Goal: Information Seeking & Learning: Learn about a topic

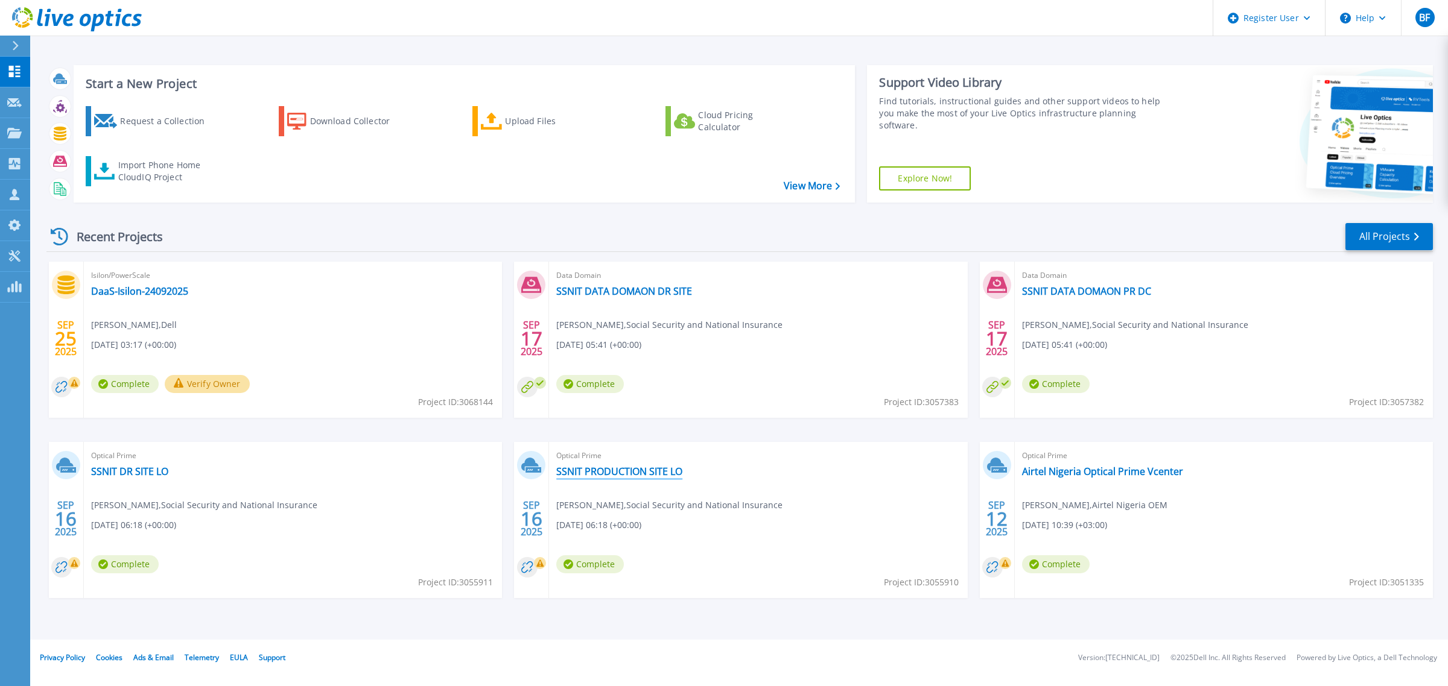
click at [613, 468] on link "SSNIT PRODUCTION SITE LO" at bounding box center [619, 472] width 126 height 12
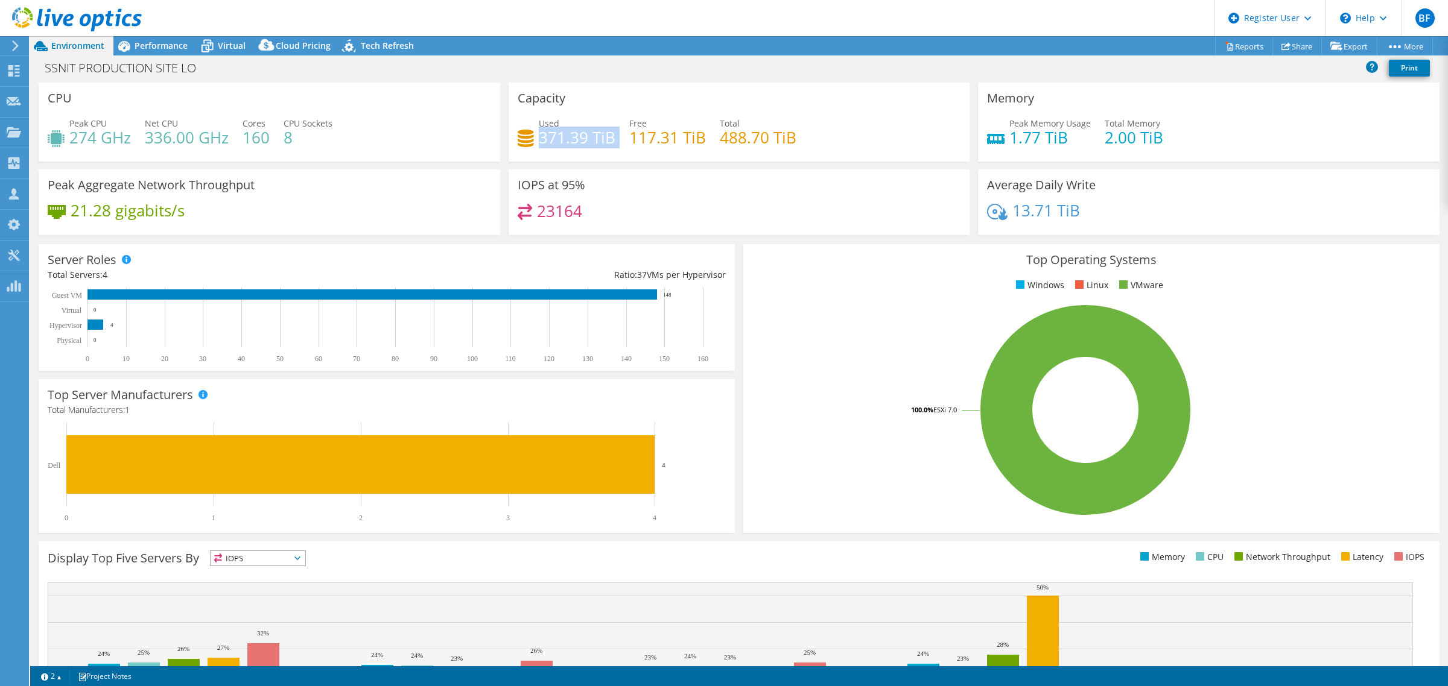
drag, startPoint x: 535, startPoint y: 139, endPoint x: 610, endPoint y: 139, distance: 75.4
click at [610, 139] on div "Used 371.39 TiB Free 117.31 TiB Total 488.70 TiB" at bounding box center [739, 136] width 443 height 39
click at [235, 49] on span "Virtual" at bounding box center [232, 45] width 28 height 11
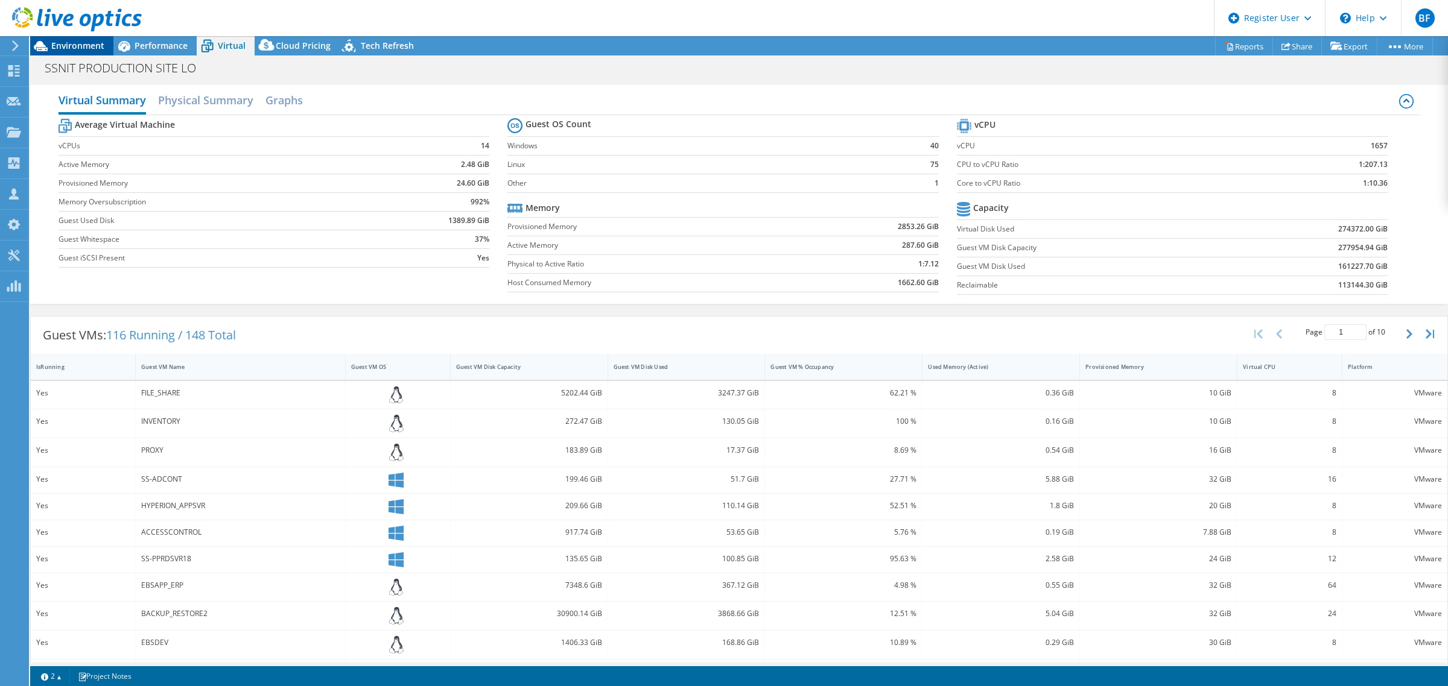
click at [78, 47] on span "Environment" at bounding box center [77, 45] width 53 height 11
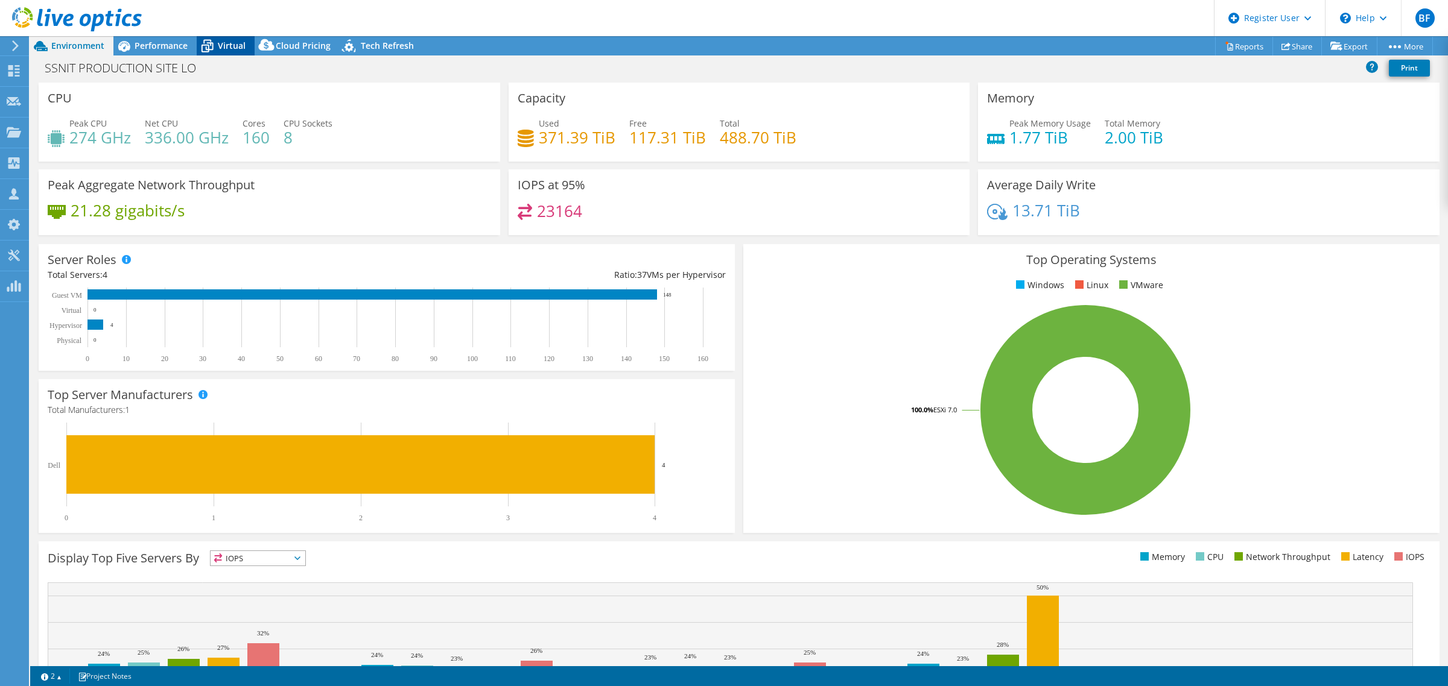
click at [229, 52] on div "Virtual" at bounding box center [226, 45] width 58 height 19
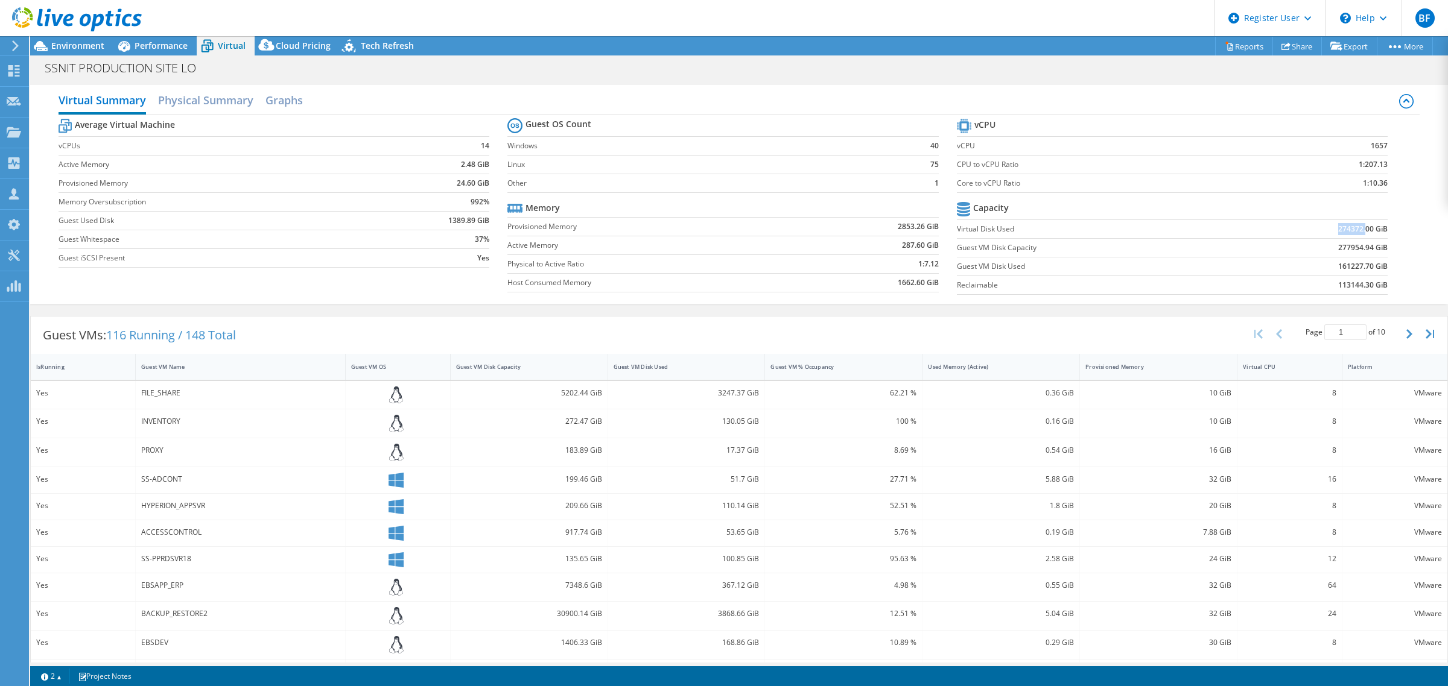
drag, startPoint x: 1328, startPoint y: 228, endPoint x: 1354, endPoint y: 226, distance: 26.6
click at [1354, 226] on b "274372.00 GiB" at bounding box center [1362, 229] width 49 height 12
copy b "274372."
click at [1183, 234] on label "Virtual Disk Used" at bounding box center [1093, 229] width 273 height 12
drag, startPoint x: 951, startPoint y: 229, endPoint x: 981, endPoint y: 227, distance: 30.3
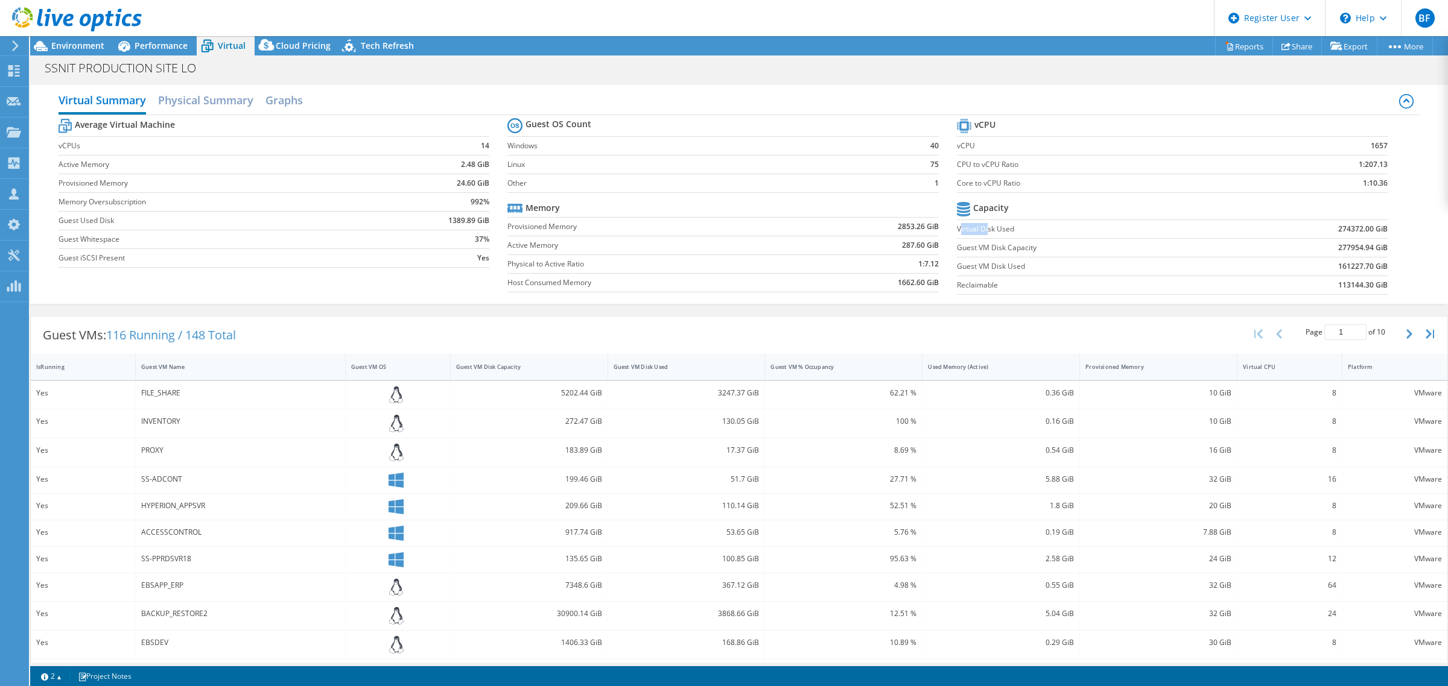
click at [981, 227] on label "Virtual Disk Used" at bounding box center [1093, 229] width 273 height 12
click at [980, 250] on label "Guest VM Disk Capacity" at bounding box center [1093, 248] width 273 height 12
drag, startPoint x: 1327, startPoint y: 268, endPoint x: 1371, endPoint y: 267, distance: 44.0
click at [1371, 267] on b "161227.70 GiB" at bounding box center [1362, 267] width 49 height 12
click at [1360, 267] on b "161227.70 GiB" at bounding box center [1362, 267] width 49 height 12
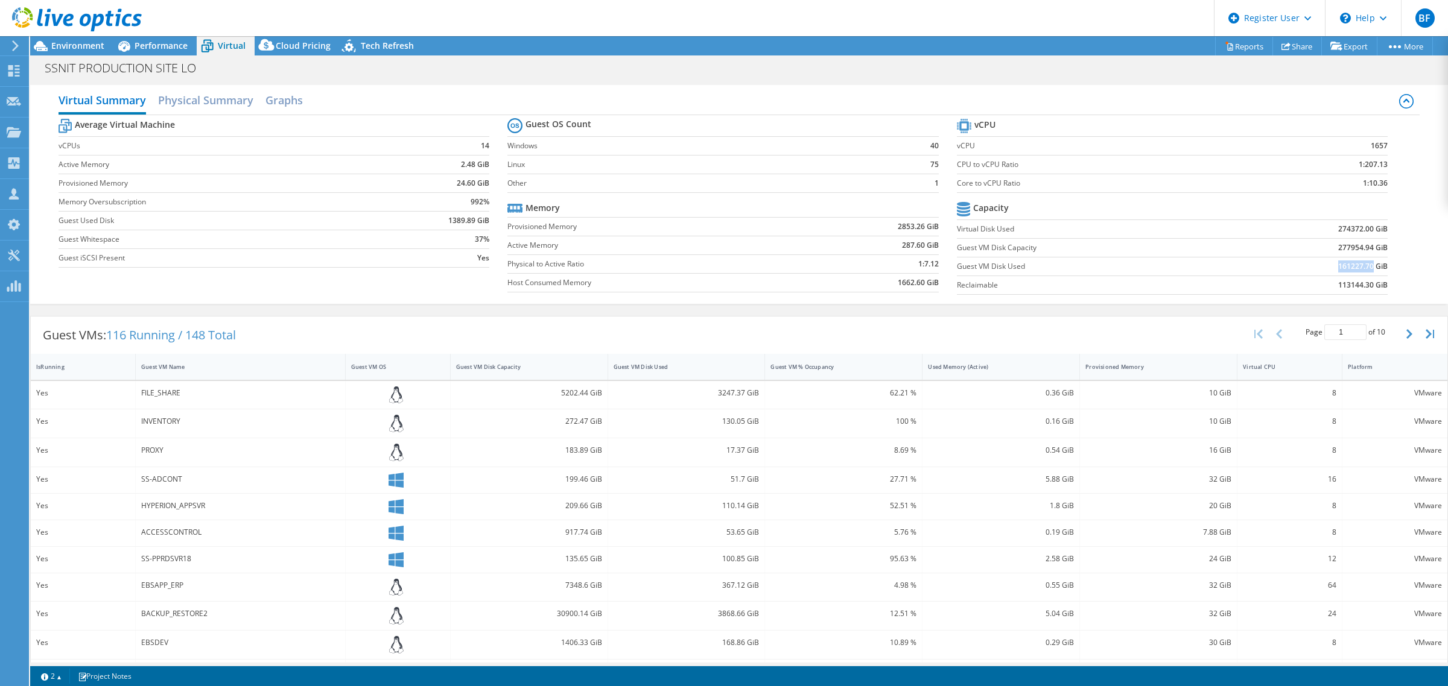
drag, startPoint x: 1328, startPoint y: 264, endPoint x: 1361, endPoint y: 265, distance: 33.2
click at [1361, 265] on b "161227.70 GiB" at bounding box center [1362, 267] width 49 height 12
copy b "161227.70"
drag, startPoint x: 1329, startPoint y: 285, endPoint x: 1361, endPoint y: 283, distance: 32.6
click at [1361, 283] on b "113144.30 GiB" at bounding box center [1362, 285] width 49 height 12
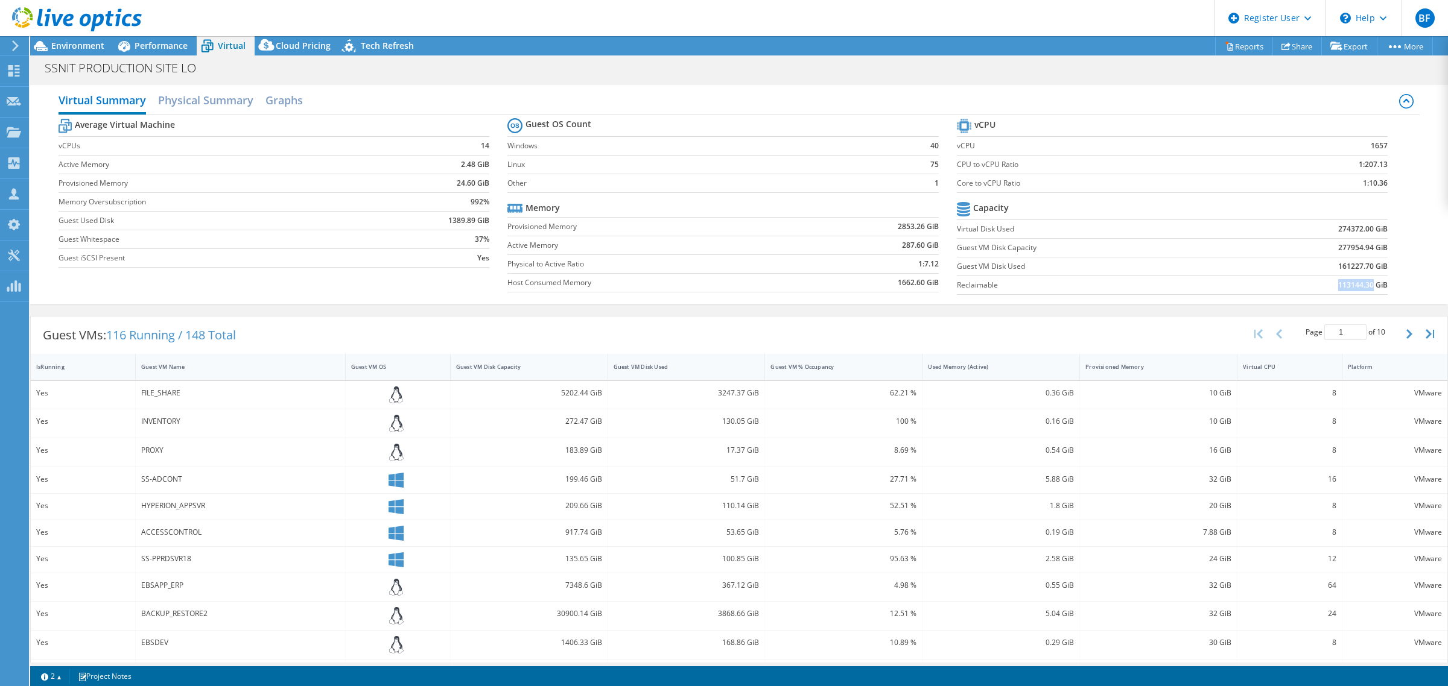
copy b "113144.30"
click at [1345, 249] on b "277954.94 GiB" at bounding box center [1362, 248] width 49 height 12
drag, startPoint x: 1327, startPoint y: 267, endPoint x: 1323, endPoint y: 281, distance: 15.1
click at [1363, 264] on b "161227.70 GiB" at bounding box center [1362, 267] width 49 height 12
copy b "161227.70"
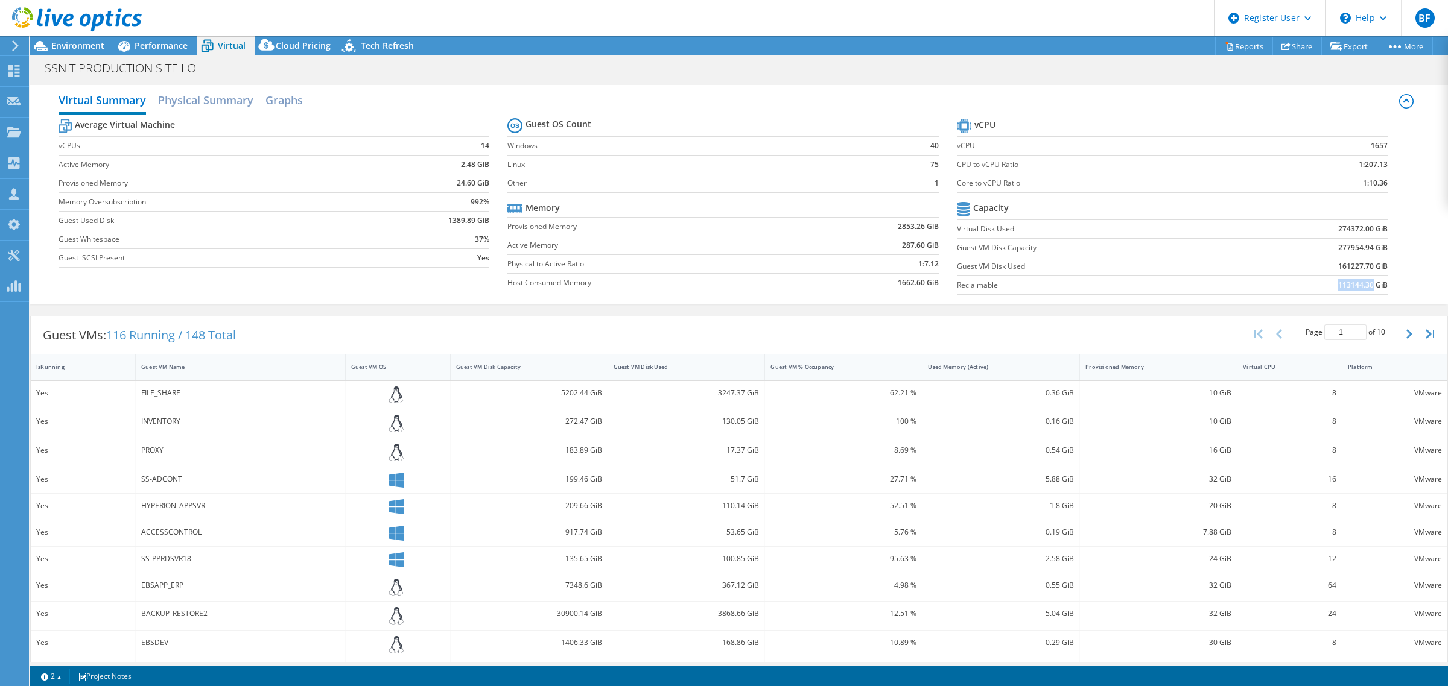
drag, startPoint x: 1328, startPoint y: 288, endPoint x: 1363, endPoint y: 282, distance: 36.0
click at [1363, 282] on b "113144.30 GiB" at bounding box center [1362, 285] width 49 height 12
copy b "113144.30"
drag, startPoint x: 1329, startPoint y: 249, endPoint x: 1362, endPoint y: 249, distance: 33.2
click at [1362, 249] on b "277954.94 GiB" at bounding box center [1362, 248] width 49 height 12
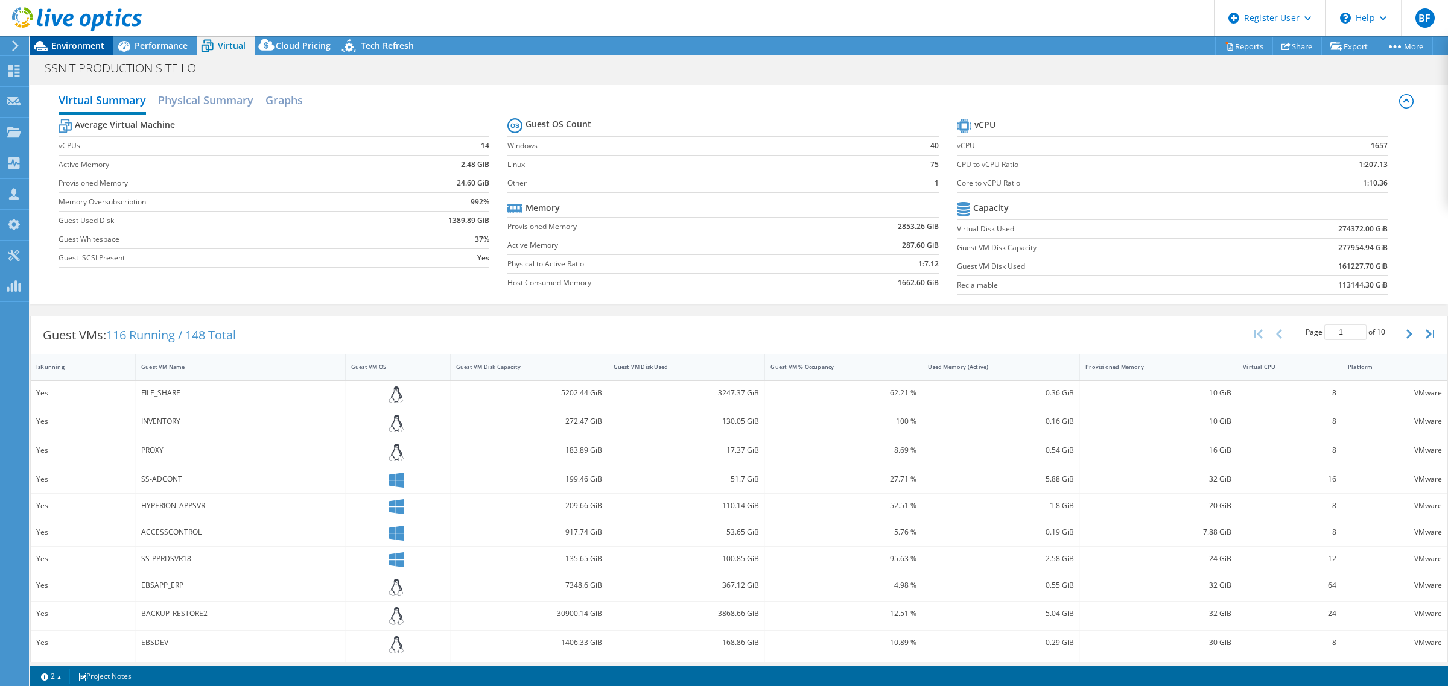
click at [69, 47] on span "Environment" at bounding box center [77, 45] width 53 height 11
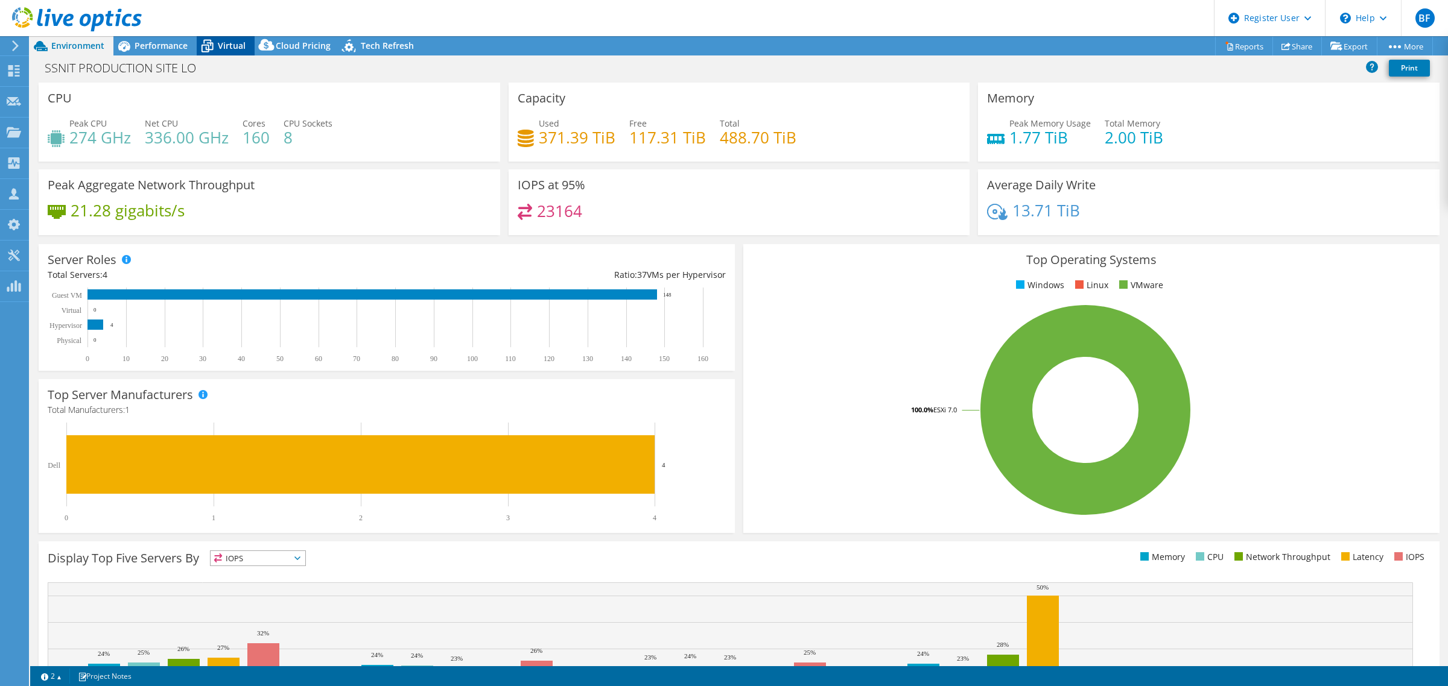
click at [229, 46] on span "Virtual" at bounding box center [232, 45] width 28 height 11
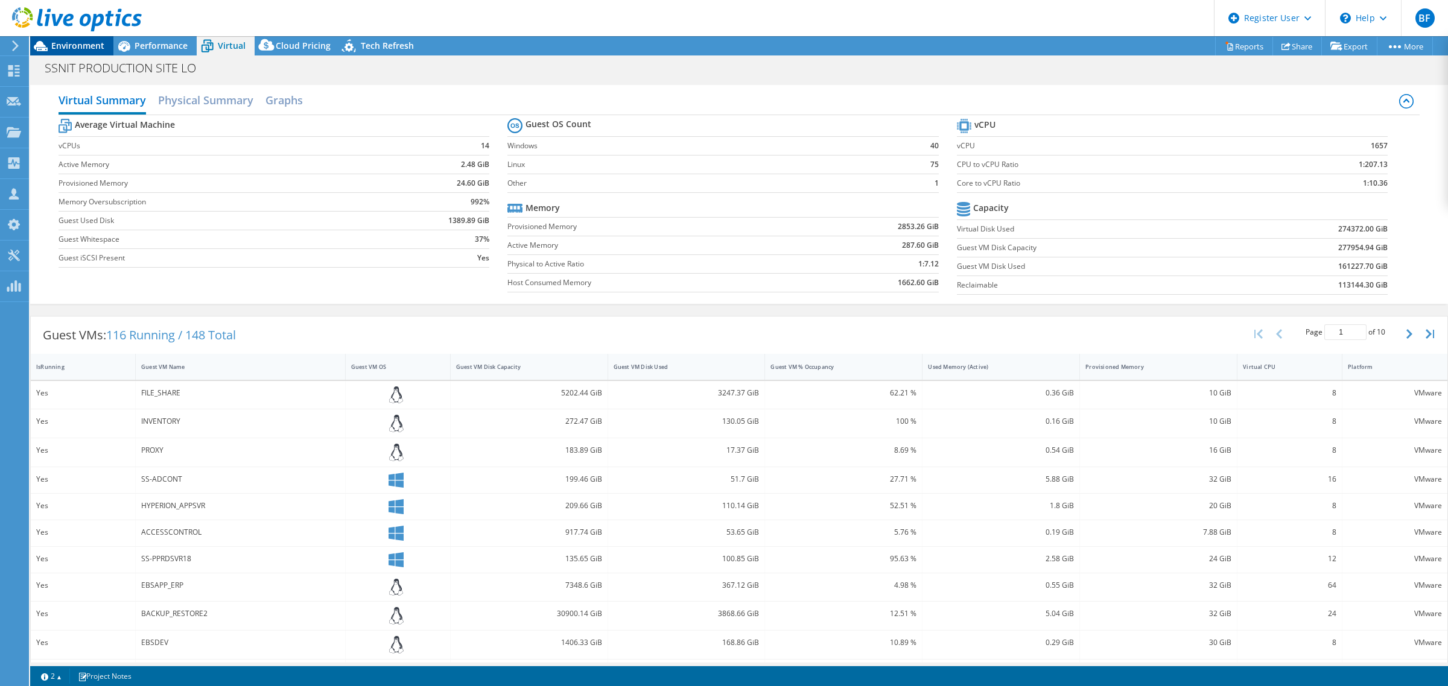
click at [74, 47] on span "Environment" at bounding box center [77, 45] width 53 height 11
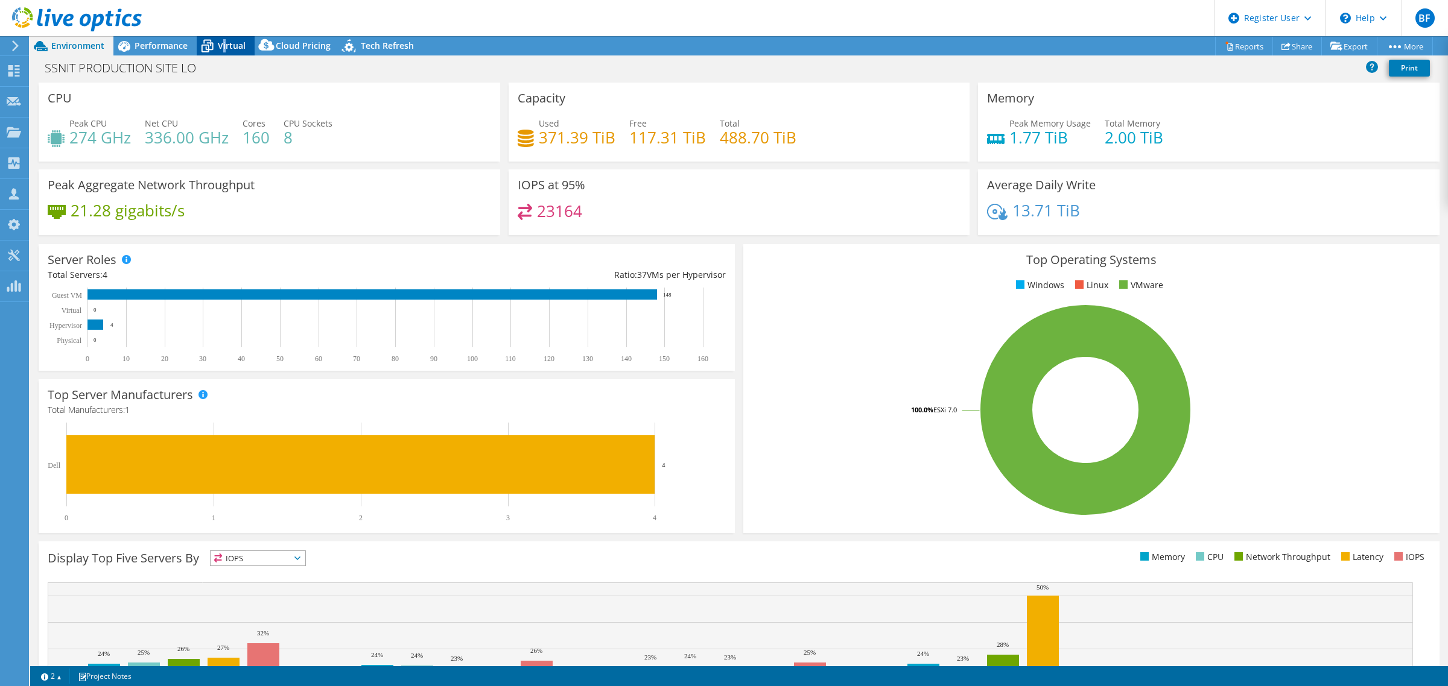
click at [224, 41] on span "Virtual" at bounding box center [232, 45] width 28 height 11
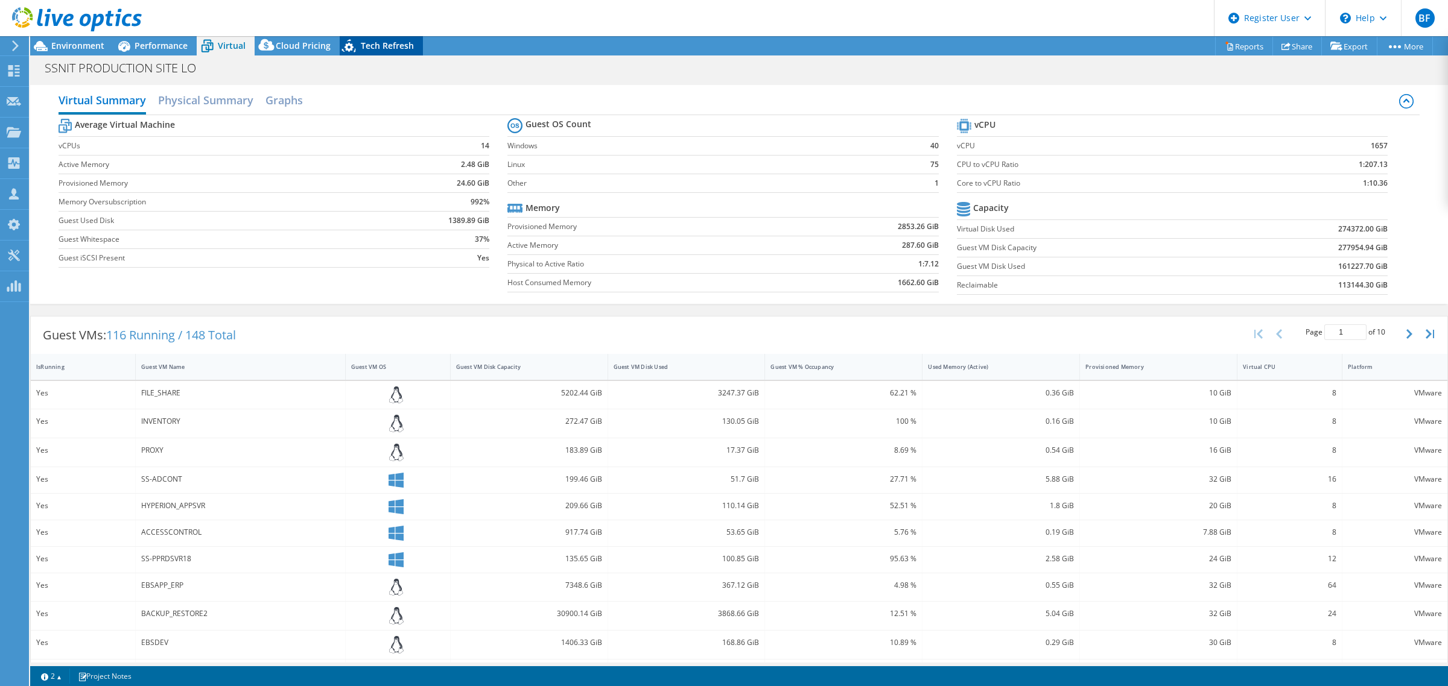
click at [368, 46] on span "Tech Refresh" at bounding box center [387, 45] width 53 height 11
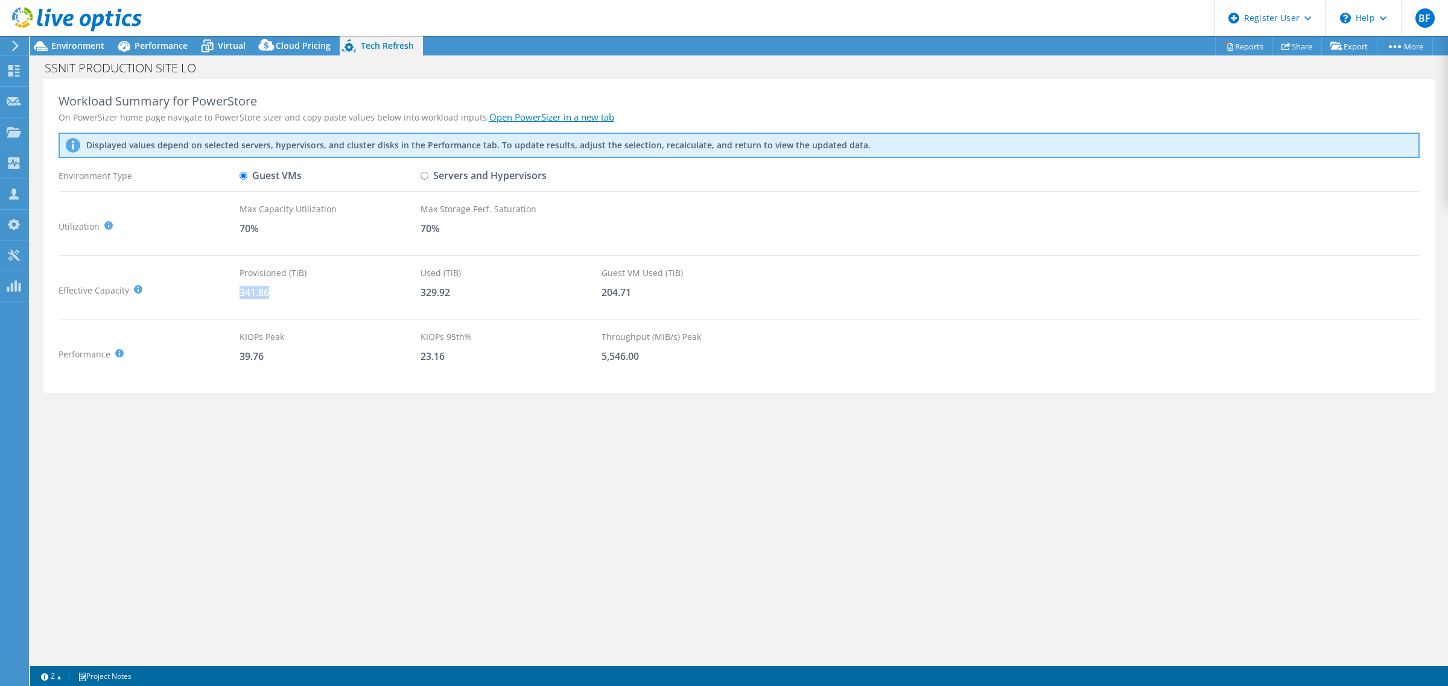
drag, startPoint x: 239, startPoint y: 290, endPoint x: 269, endPoint y: 291, distance: 29.6
click at [269, 291] on div "341.86" at bounding box center [329, 292] width 181 height 13
drag, startPoint x: 626, startPoint y: 290, endPoint x: 601, endPoint y: 293, distance: 24.9
click at [601, 293] on div "204.71" at bounding box center [691, 292] width 181 height 13
click at [424, 175] on input "Servers and Hypervisors" at bounding box center [424, 176] width 8 height 8
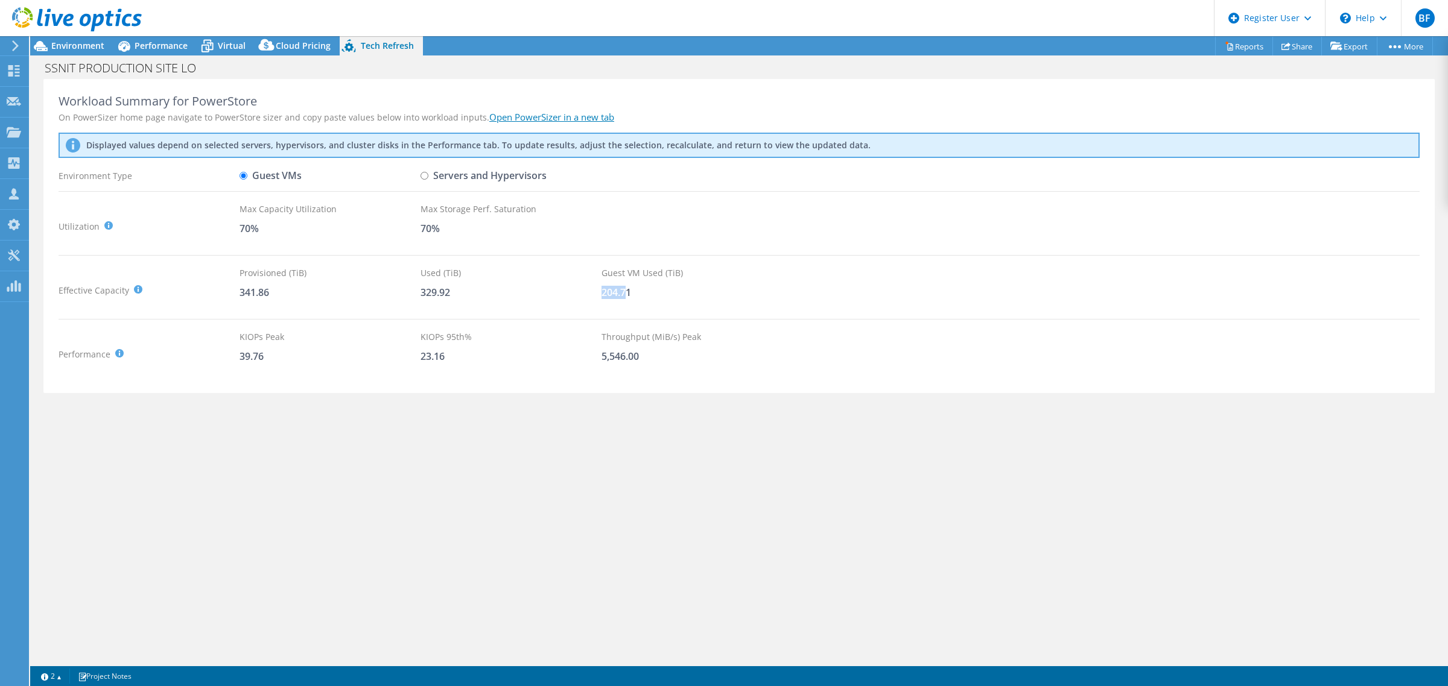
radio input "true"
click at [244, 177] on input "Guest VMs" at bounding box center [243, 176] width 8 height 8
radio input "true"
click at [420, 175] on input "Servers and Hypervisors" at bounding box center [424, 176] width 8 height 8
radio input "true"
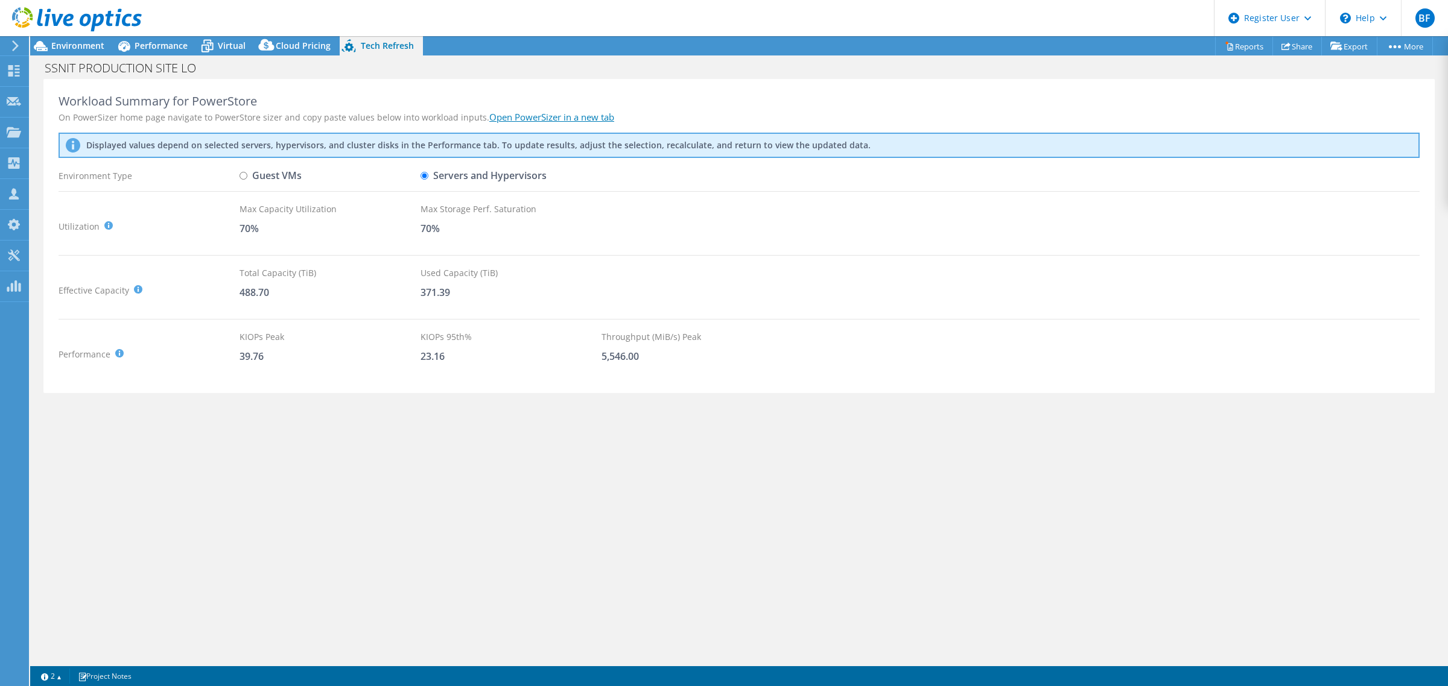
click at [242, 176] on input "Guest VMs" at bounding box center [243, 176] width 8 height 8
radio input "true"
click at [423, 175] on input "Servers and Hypervisors" at bounding box center [424, 176] width 8 height 8
radio input "true"
click at [245, 173] on input "Guest VMs" at bounding box center [243, 176] width 8 height 8
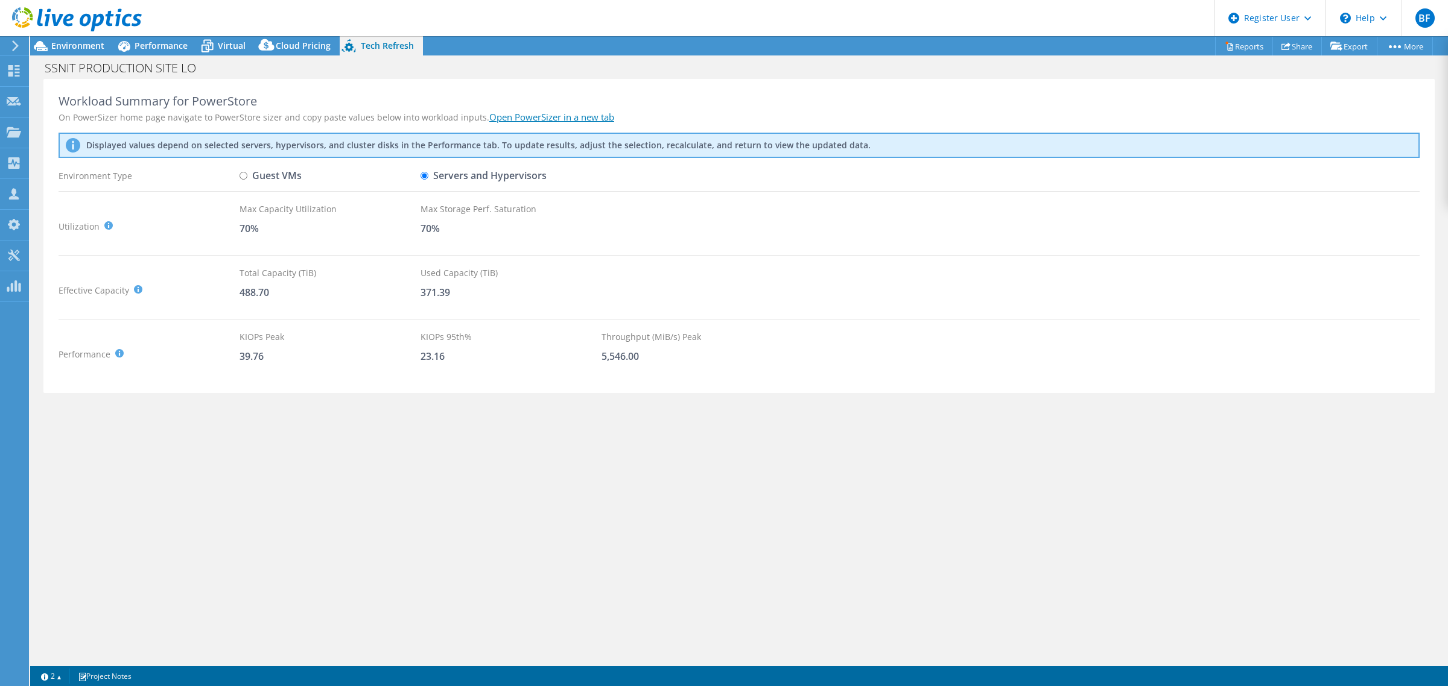
radio input "true"
radio input "false"
click at [236, 43] on span "Virtual" at bounding box center [232, 45] width 28 height 11
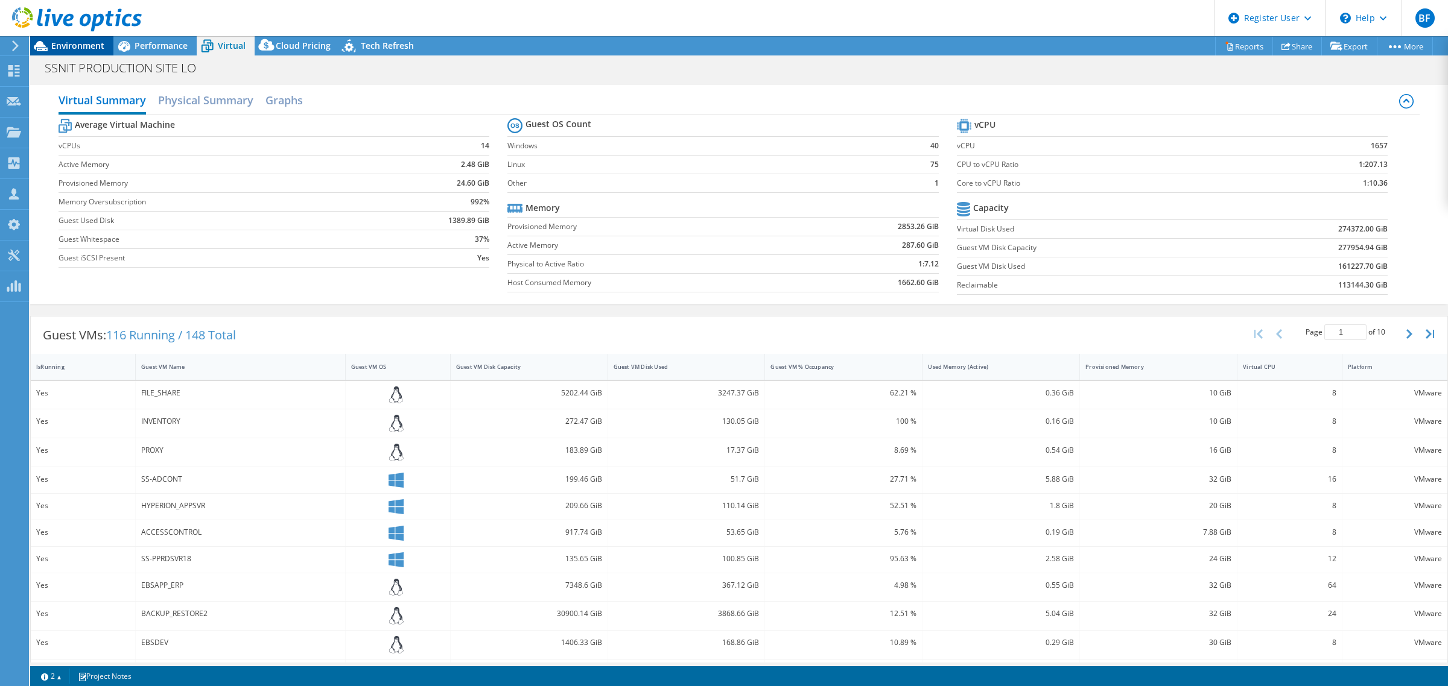
click at [89, 52] on div "Environment" at bounding box center [71, 45] width 83 height 19
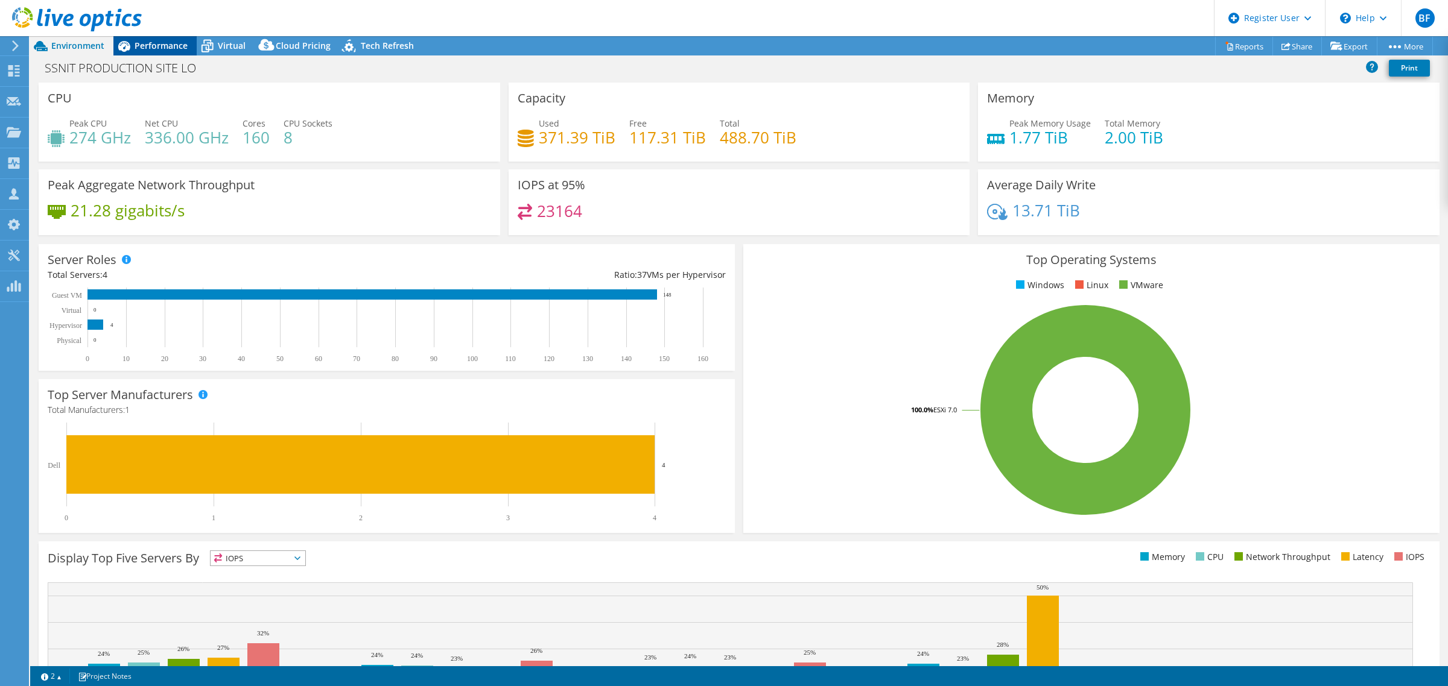
click at [164, 44] on span "Performance" at bounding box center [161, 45] width 53 height 11
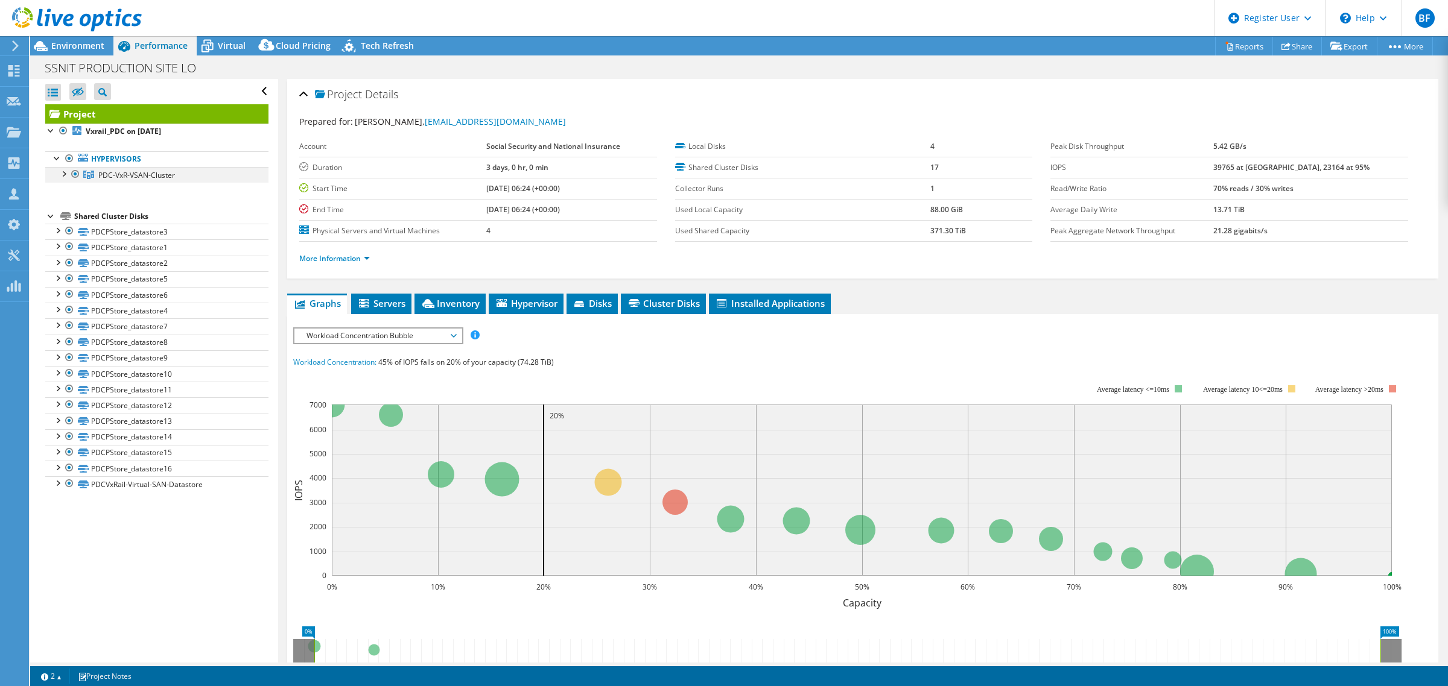
click at [64, 175] on div at bounding box center [63, 173] width 12 height 12
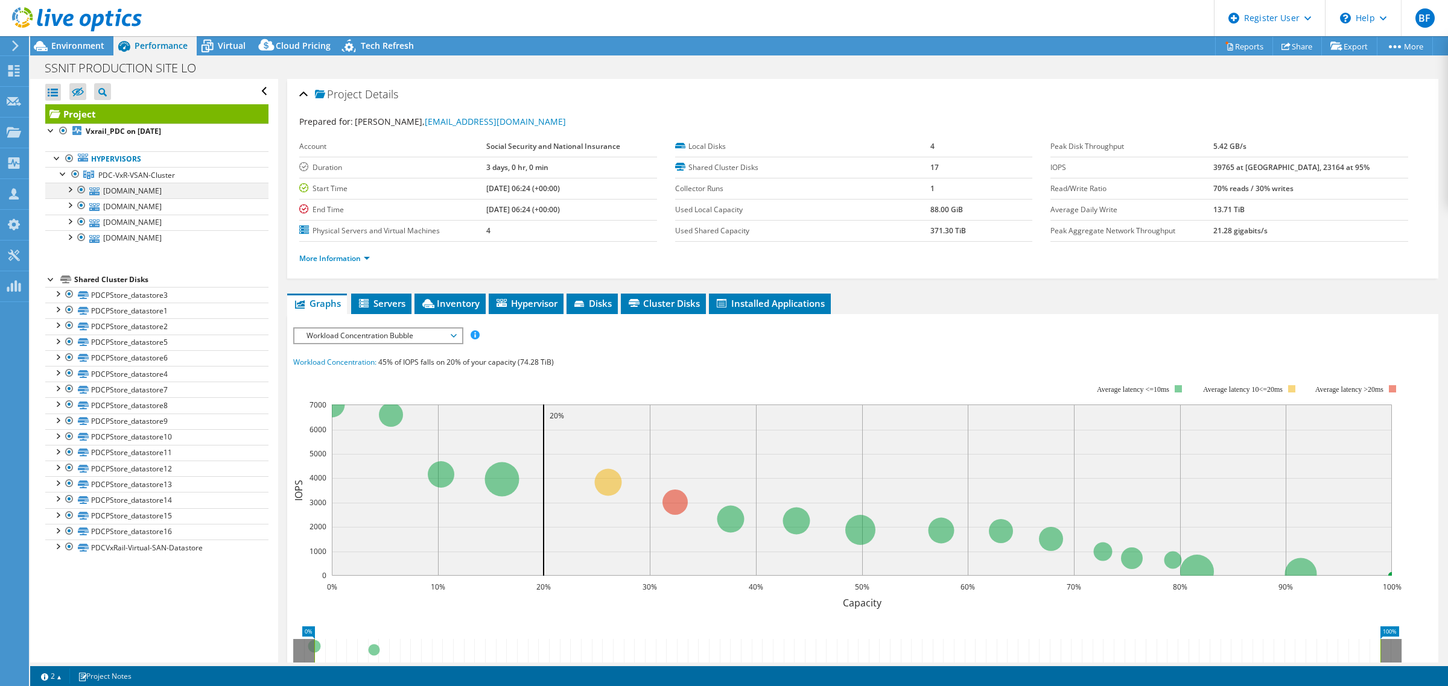
click at [69, 191] on div at bounding box center [69, 189] width 12 height 12
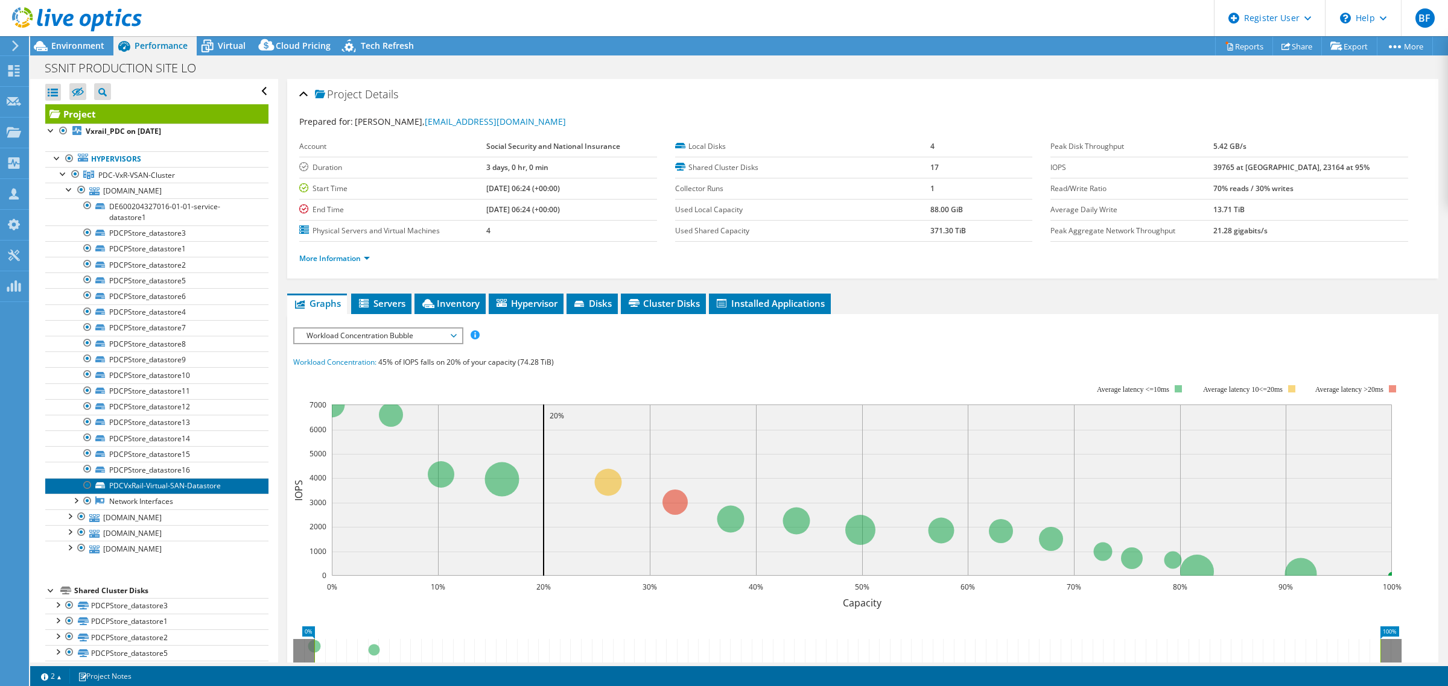
click at [212, 486] on link "PDCVxRail-Virtual-SAN-Datastore" at bounding box center [156, 486] width 223 height 16
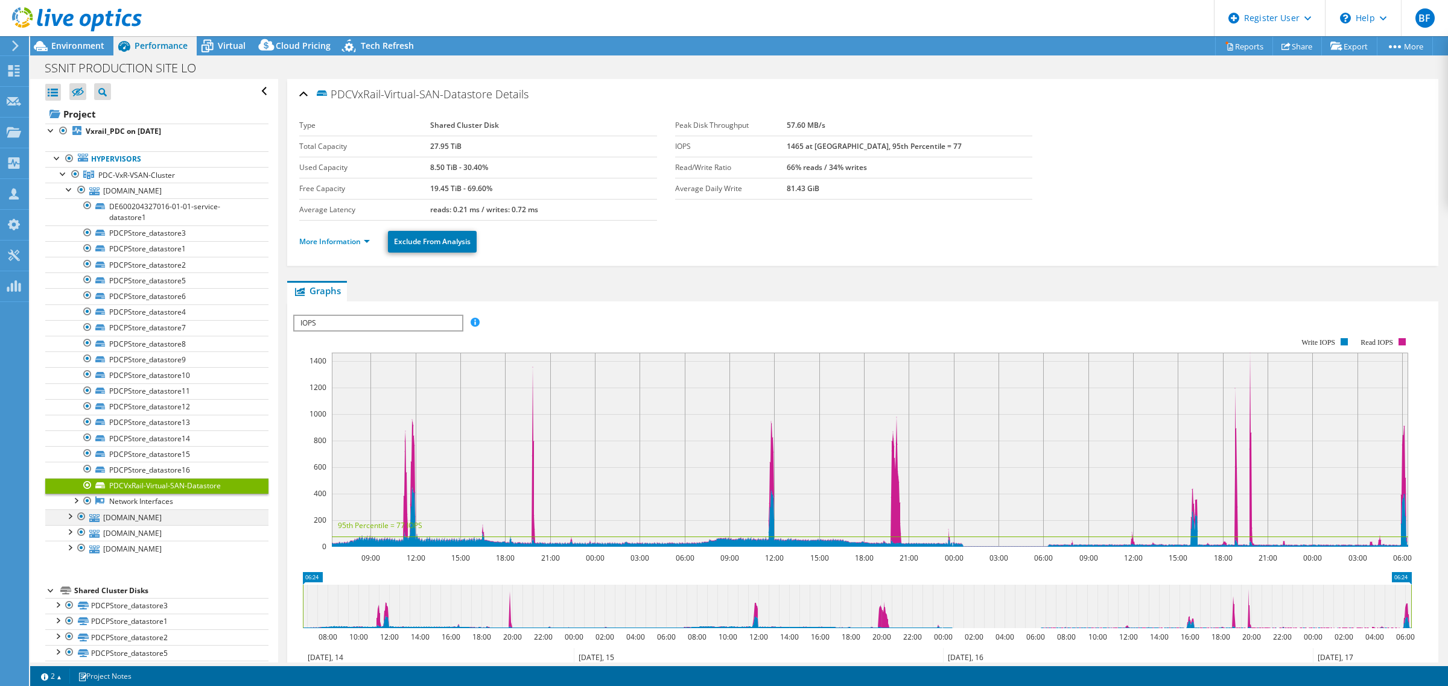
click at [68, 521] on div at bounding box center [69, 516] width 12 height 12
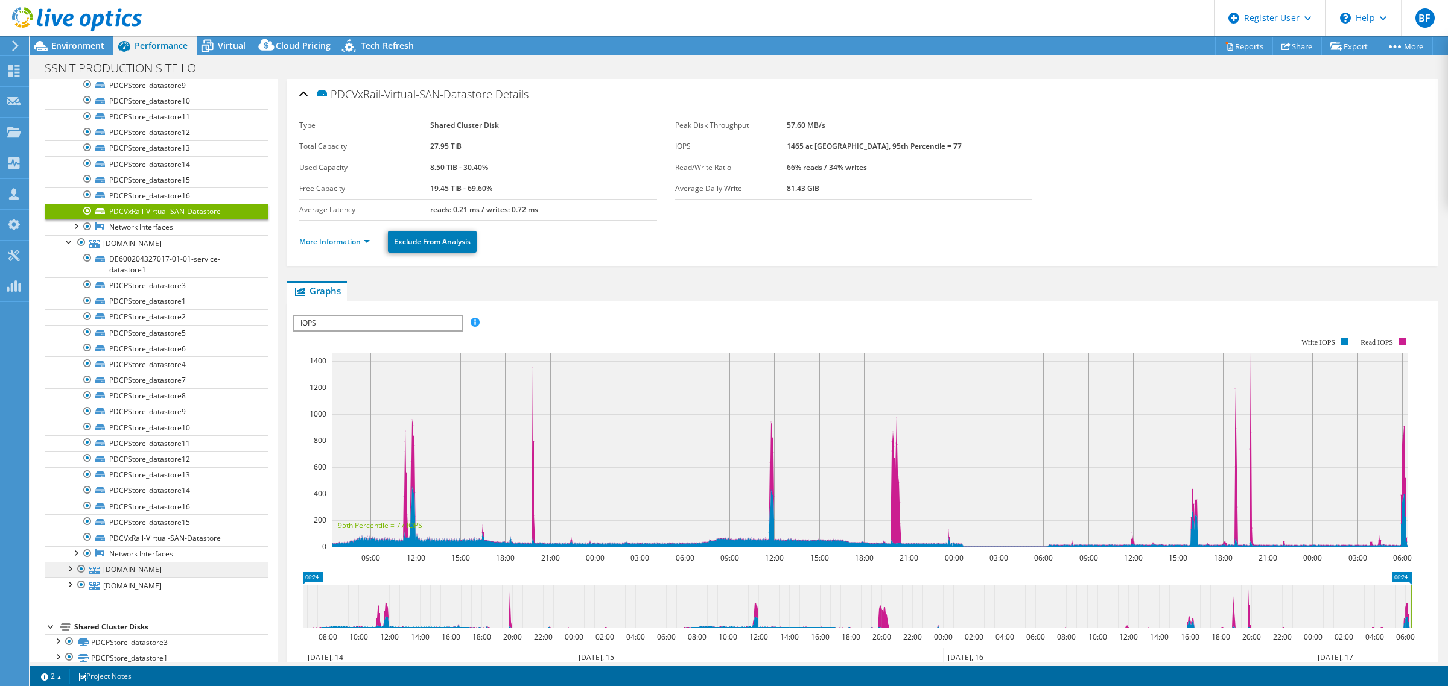
scroll to position [302, 0]
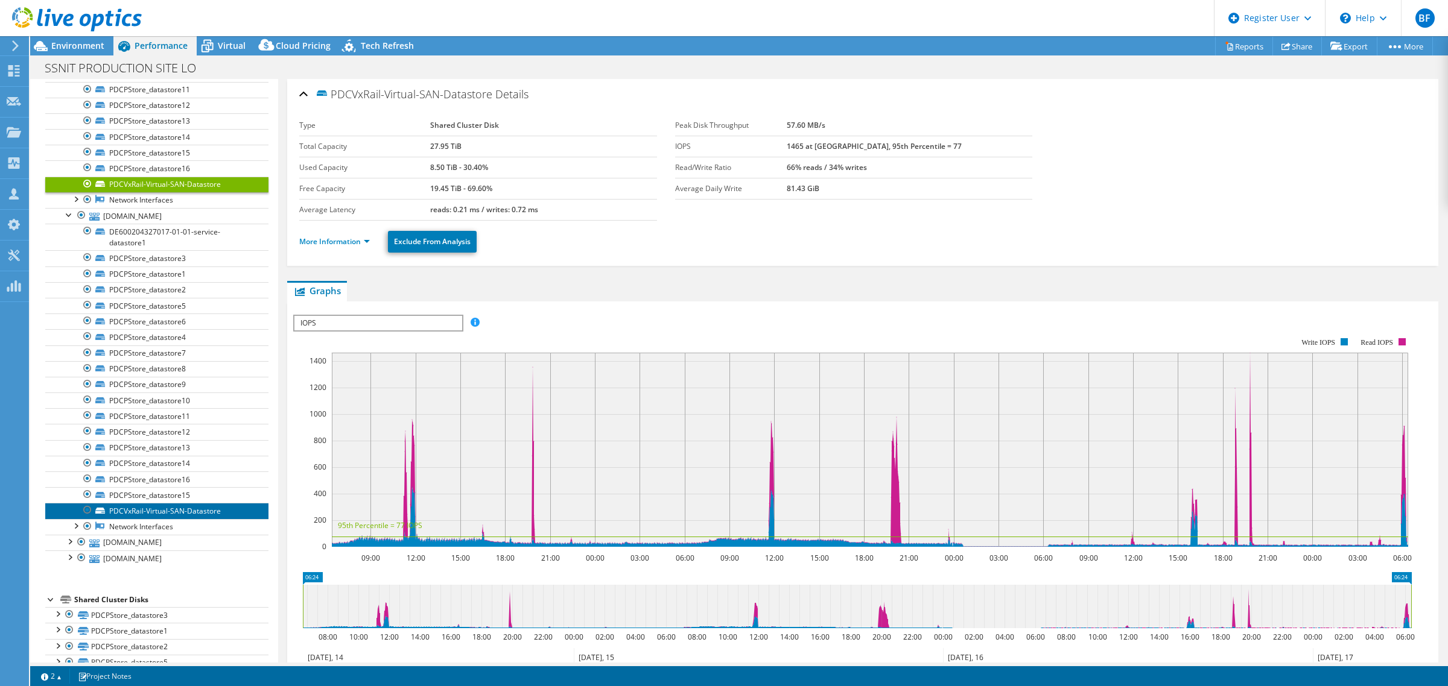
click at [141, 519] on link "PDCVxRail-Virtual-SAN-Datastore" at bounding box center [156, 511] width 223 height 16
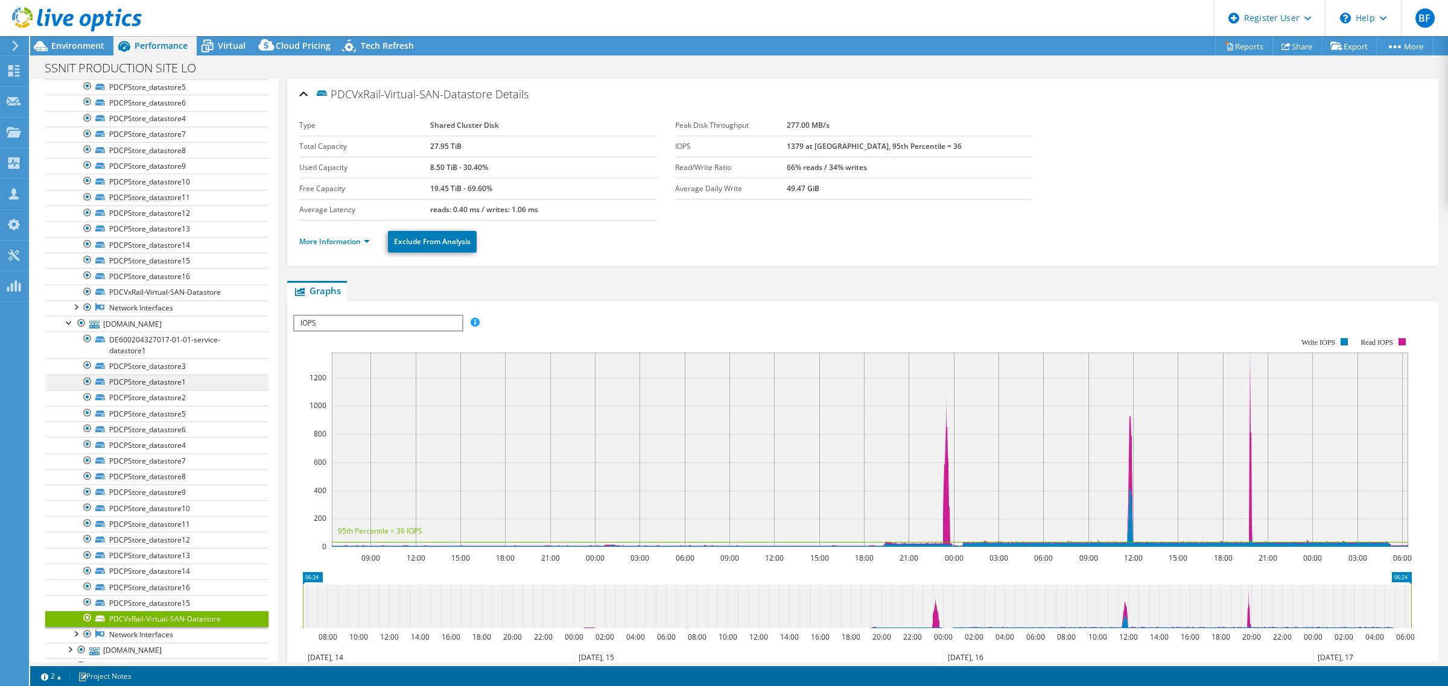
scroll to position [0, 0]
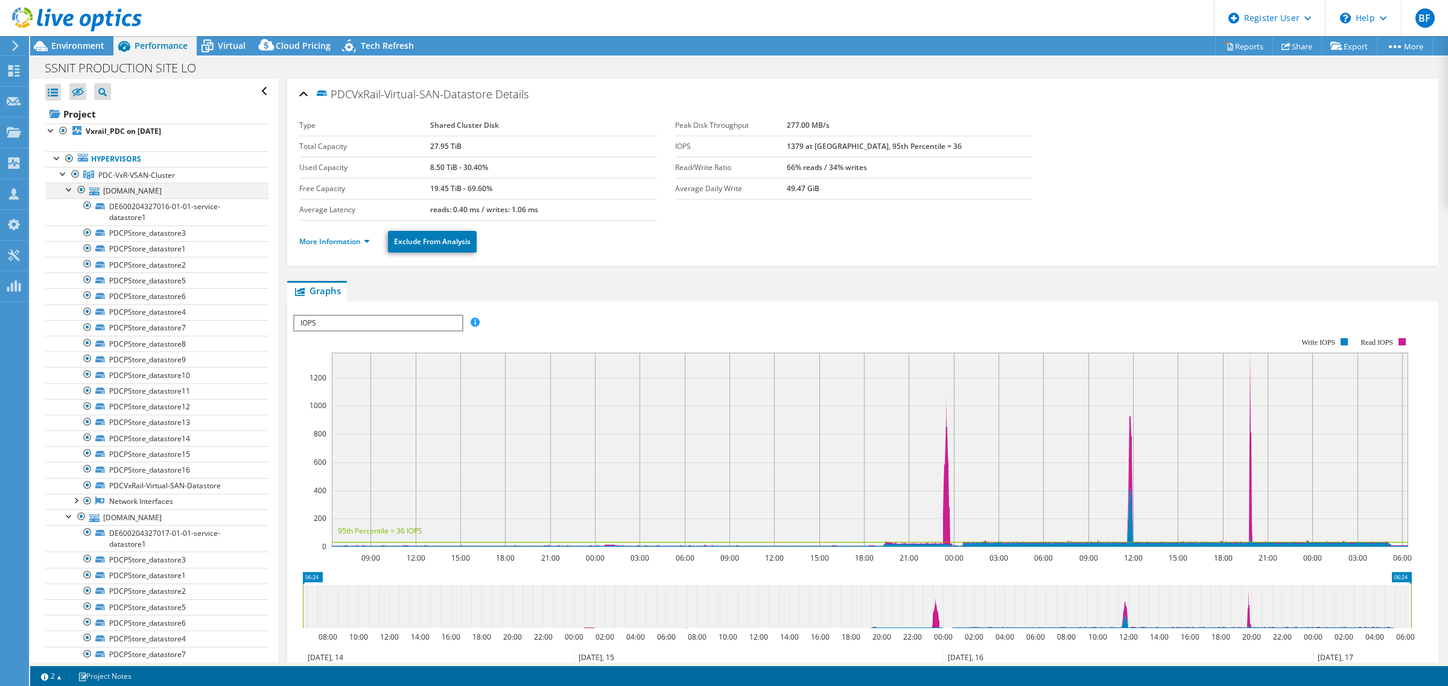
click at [64, 190] on div at bounding box center [69, 189] width 12 height 12
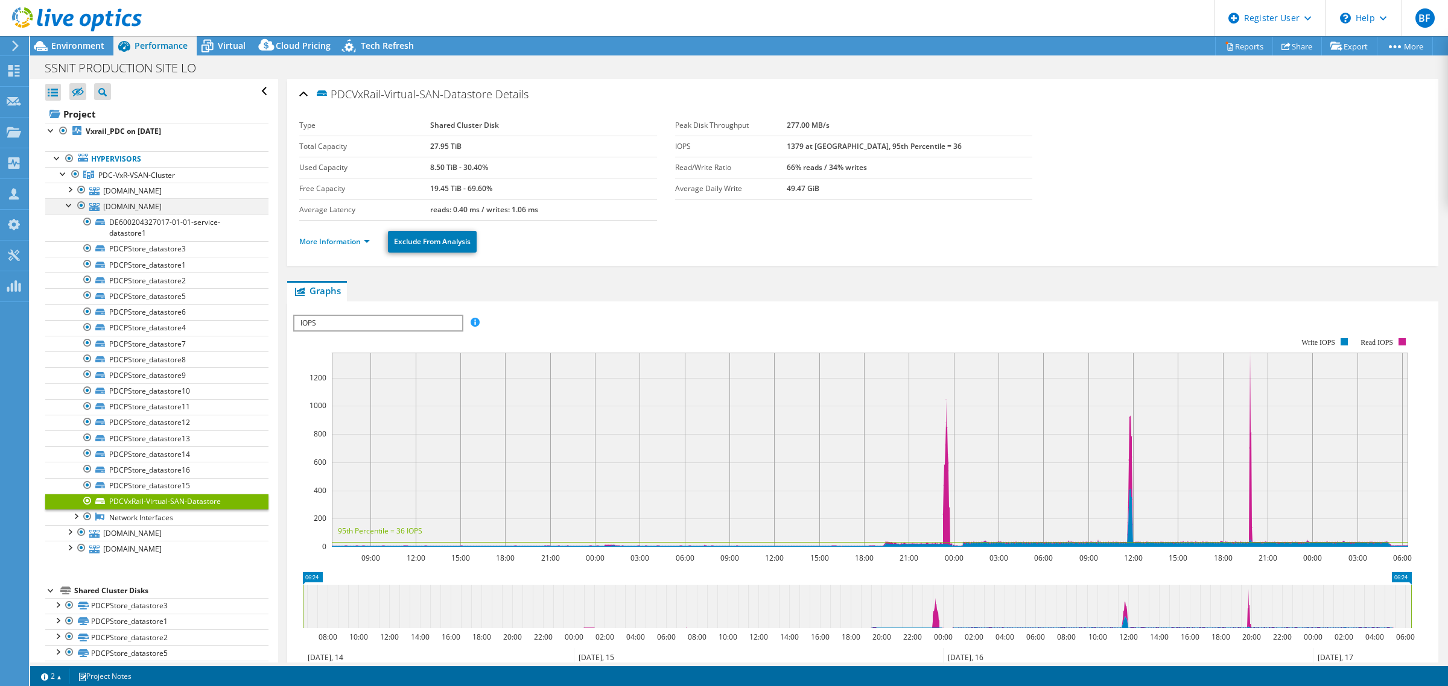
click at [68, 206] on div at bounding box center [69, 204] width 12 height 12
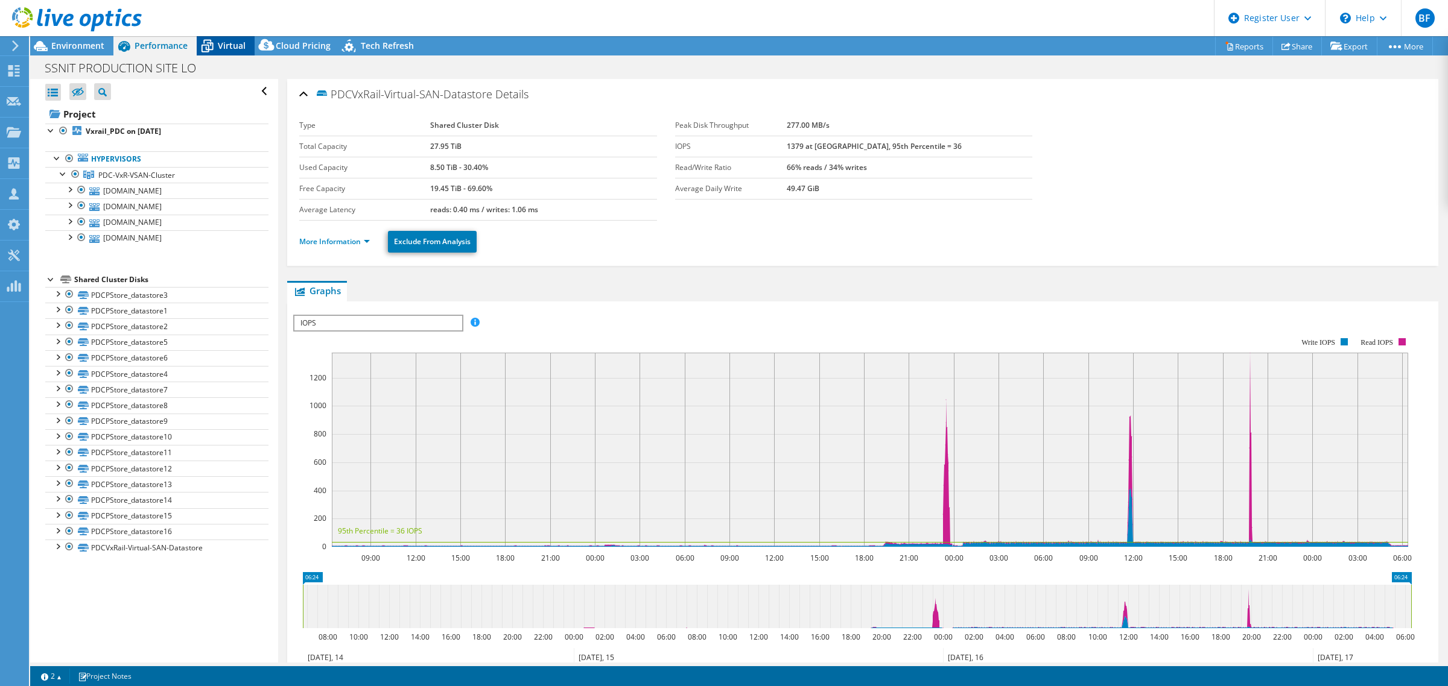
click at [230, 41] on span "Virtual" at bounding box center [232, 45] width 28 height 11
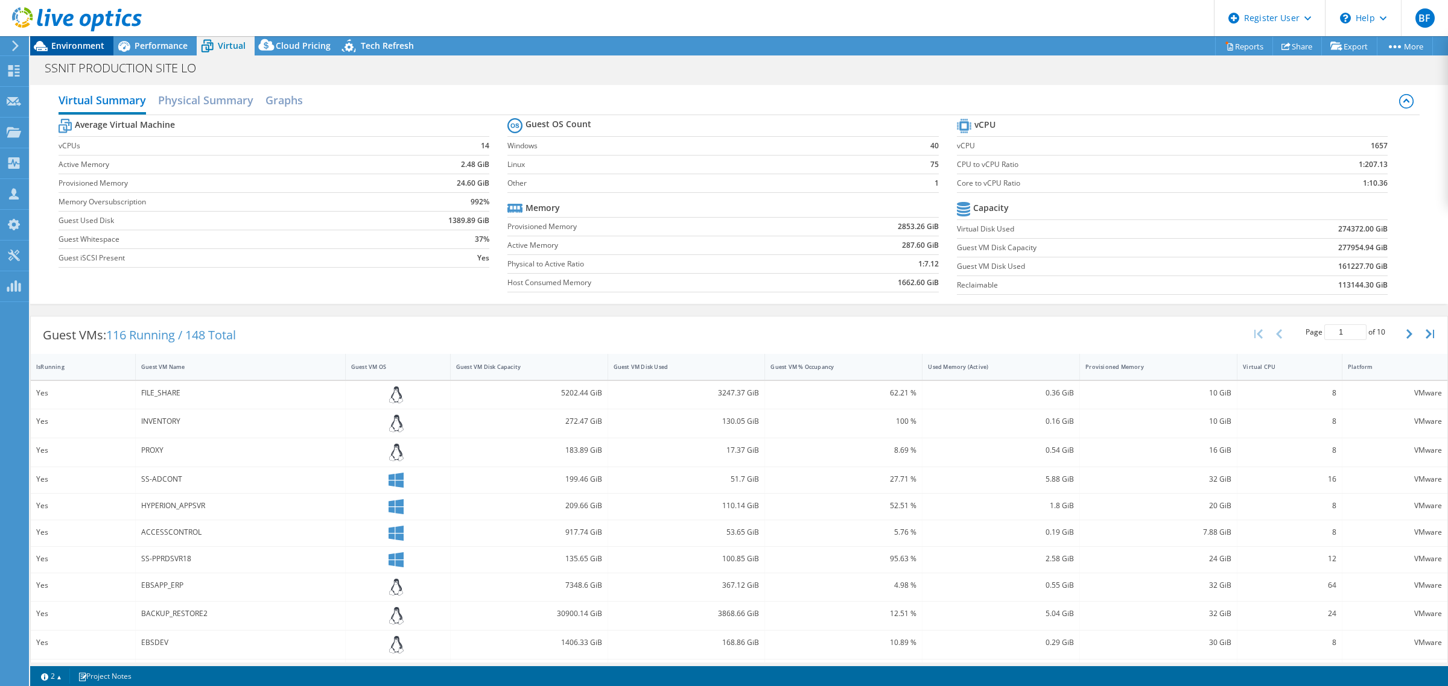
click at [70, 46] on span "Environment" at bounding box center [77, 45] width 53 height 11
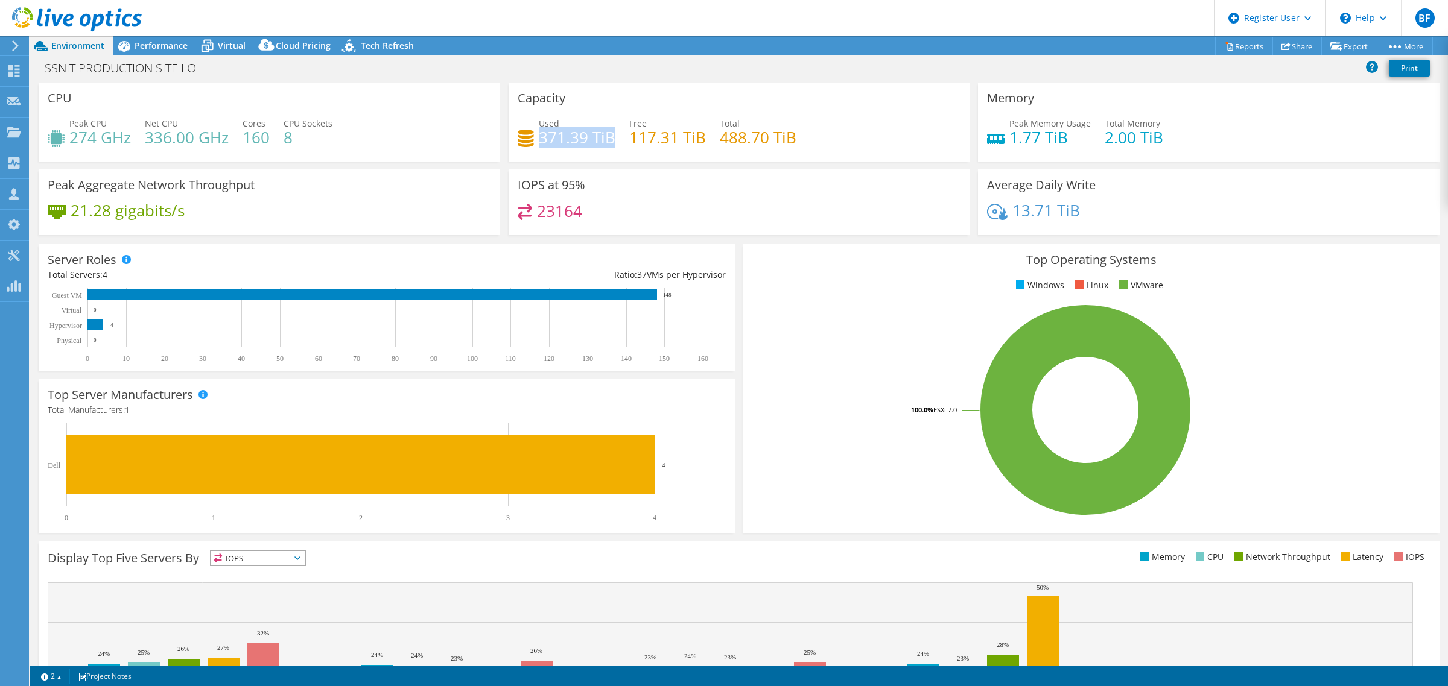
drag, startPoint x: 535, startPoint y: 138, endPoint x: 606, endPoint y: 137, distance: 71.2
click at [606, 137] on h4 "371.39 TiB" at bounding box center [577, 137] width 77 height 13
click at [14, 72] on icon at bounding box center [14, 70] width 14 height 11
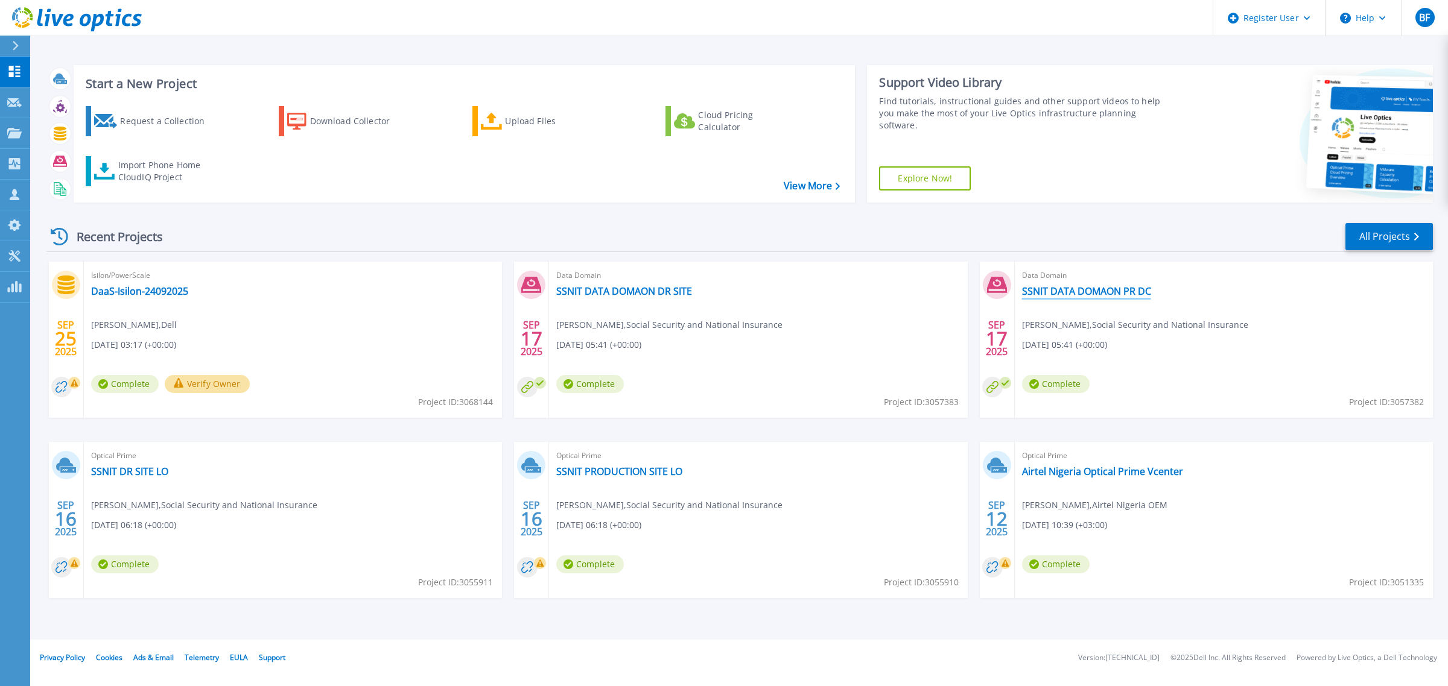
click at [1074, 293] on link "SSNIT DATA DOMAON PR DC" at bounding box center [1086, 291] width 129 height 12
